Goal: Register for event/course

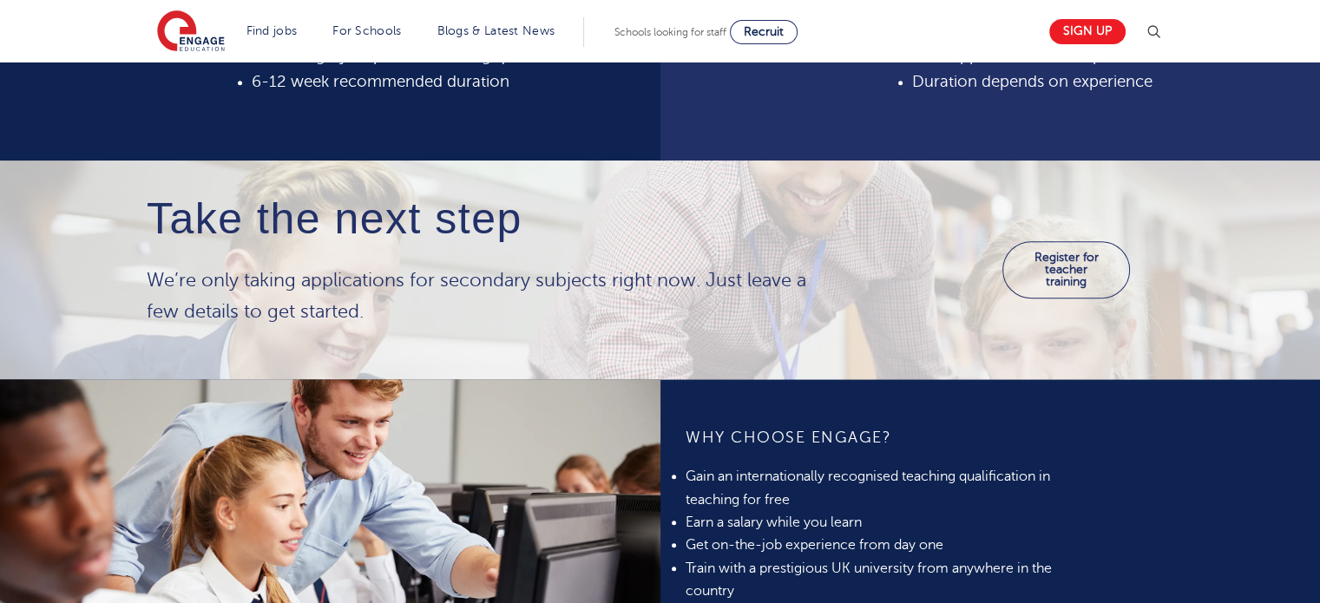
scroll to position [843, 0]
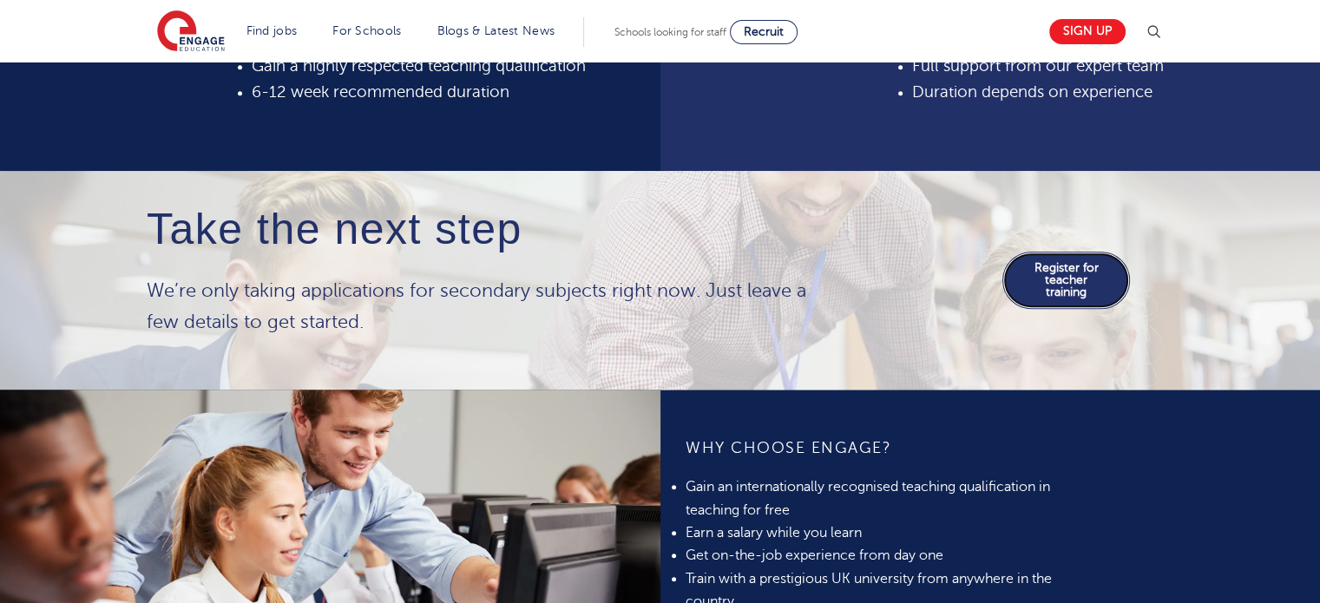
click at [1051, 272] on link "Register for teacher training" at bounding box center [1066, 280] width 128 height 57
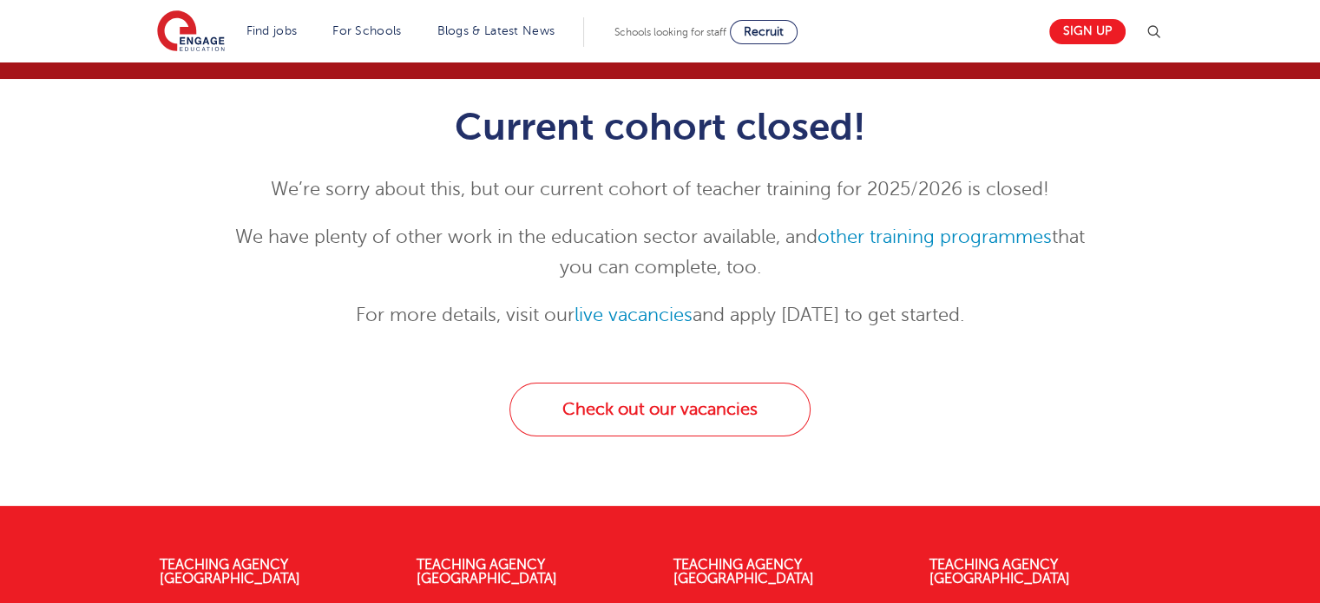
scroll to position [160, 0]
